Goal: Task Accomplishment & Management: Use online tool/utility

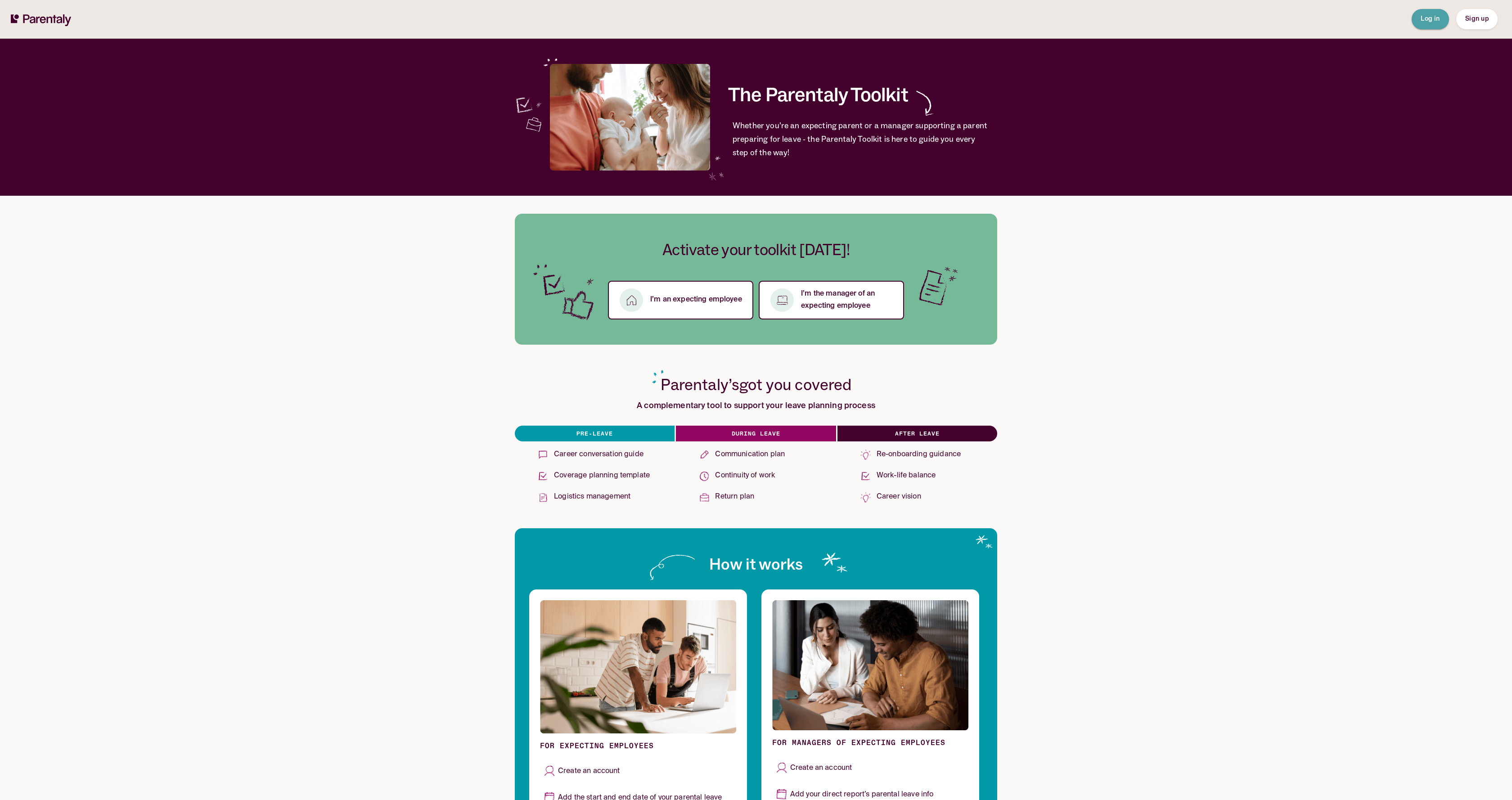
click at [1418, 24] on button "Log in" at bounding box center [1431, 19] width 37 height 20
